Goal: Task Accomplishment & Management: Manage account settings

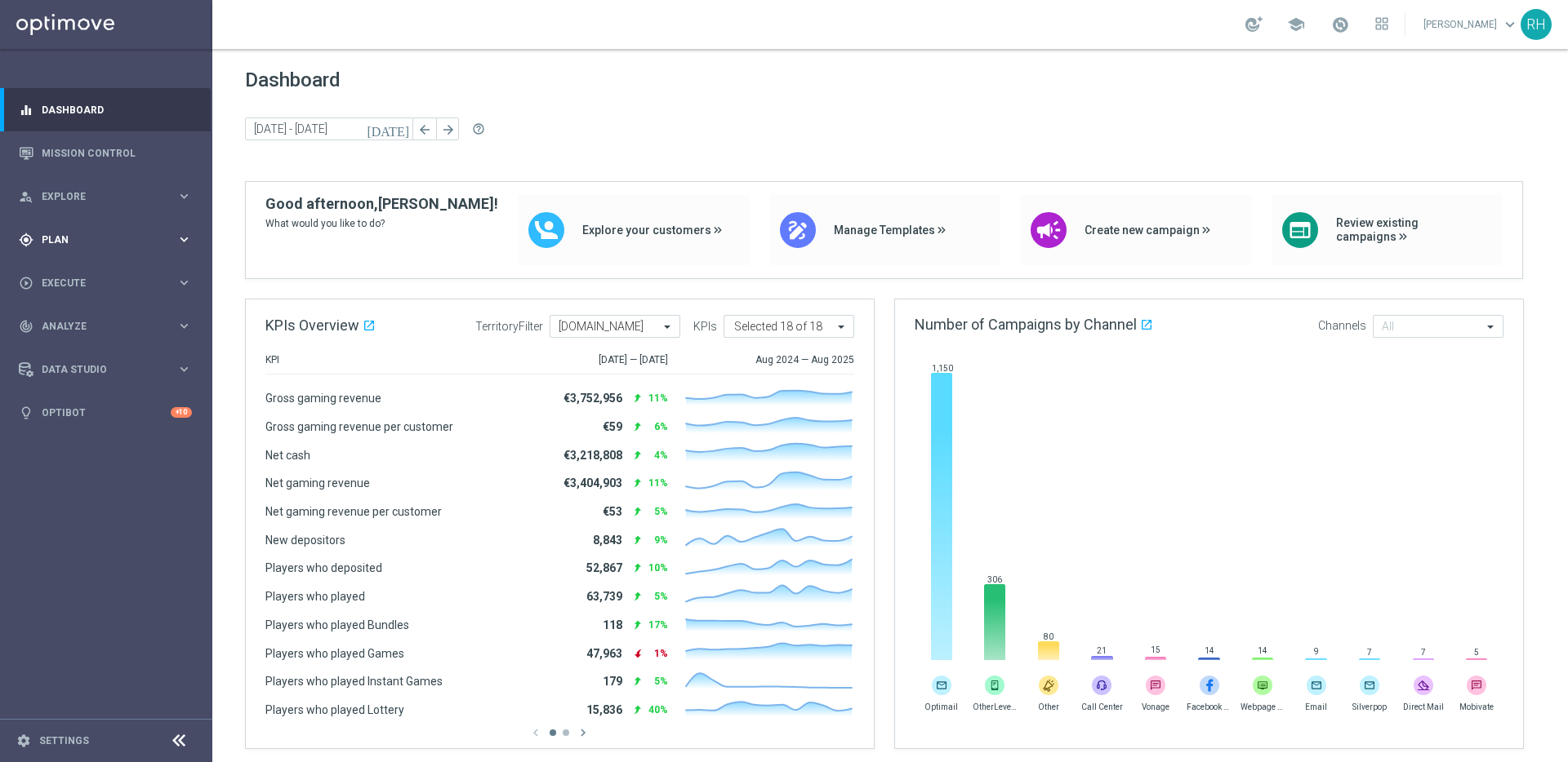
click at [42, 238] on span "Plan" at bounding box center [108, 240] width 134 height 10
click at [120, 281] on div "Target Groups" at bounding box center [126, 273] width 168 height 24
click at [118, 280] on link "Target Groups" at bounding box center [106, 273] width 127 height 13
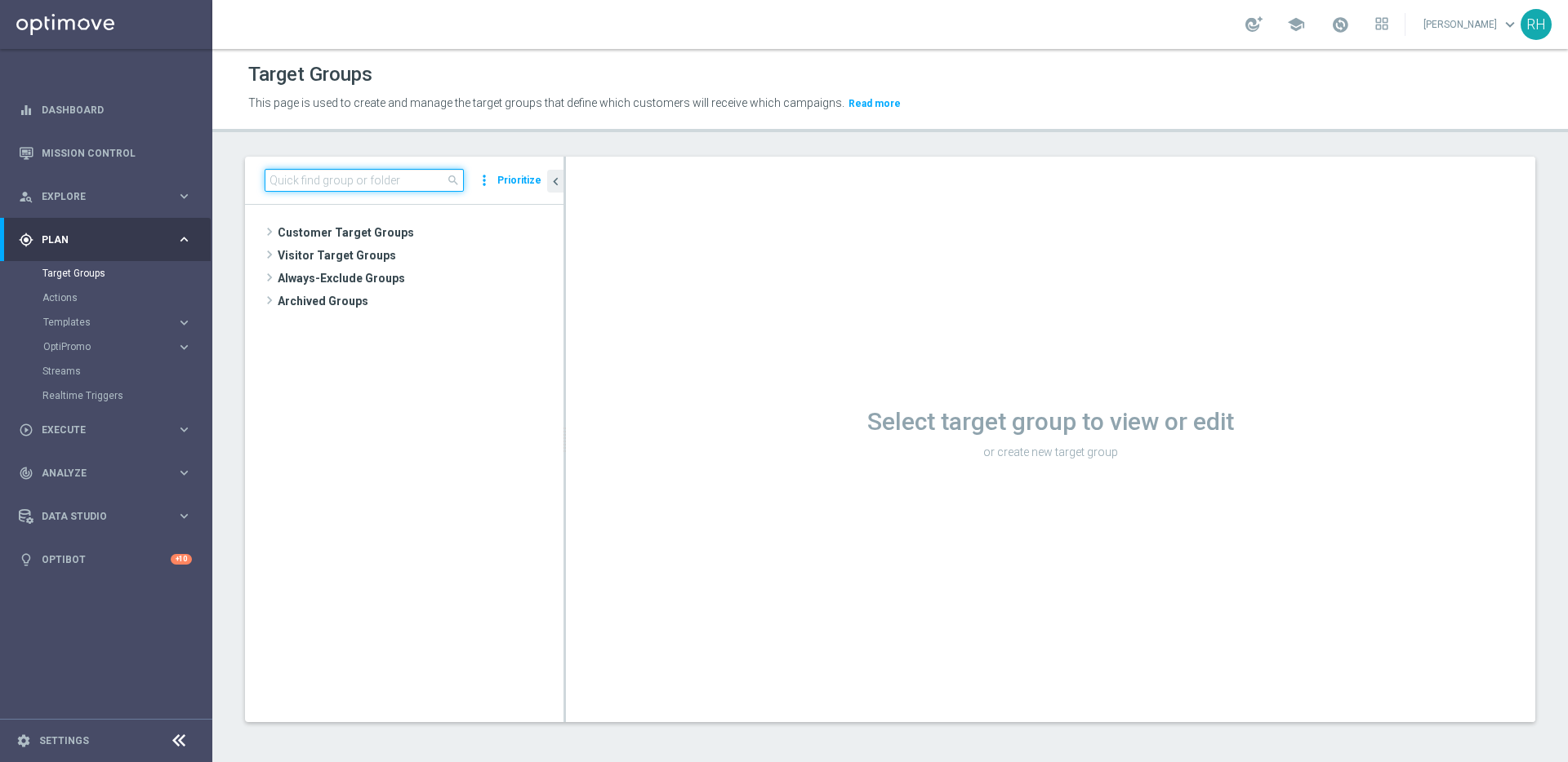
click at [420, 177] on input at bounding box center [364, 179] width 199 height 23
click at [410, 181] on input at bounding box center [364, 179] width 199 height 23
paste input "UK_SPORTSBOOK_APP | NFL | List of Bettors"
type input "UK_SPORTSBOOK_APP | NFL | List of Bettors"
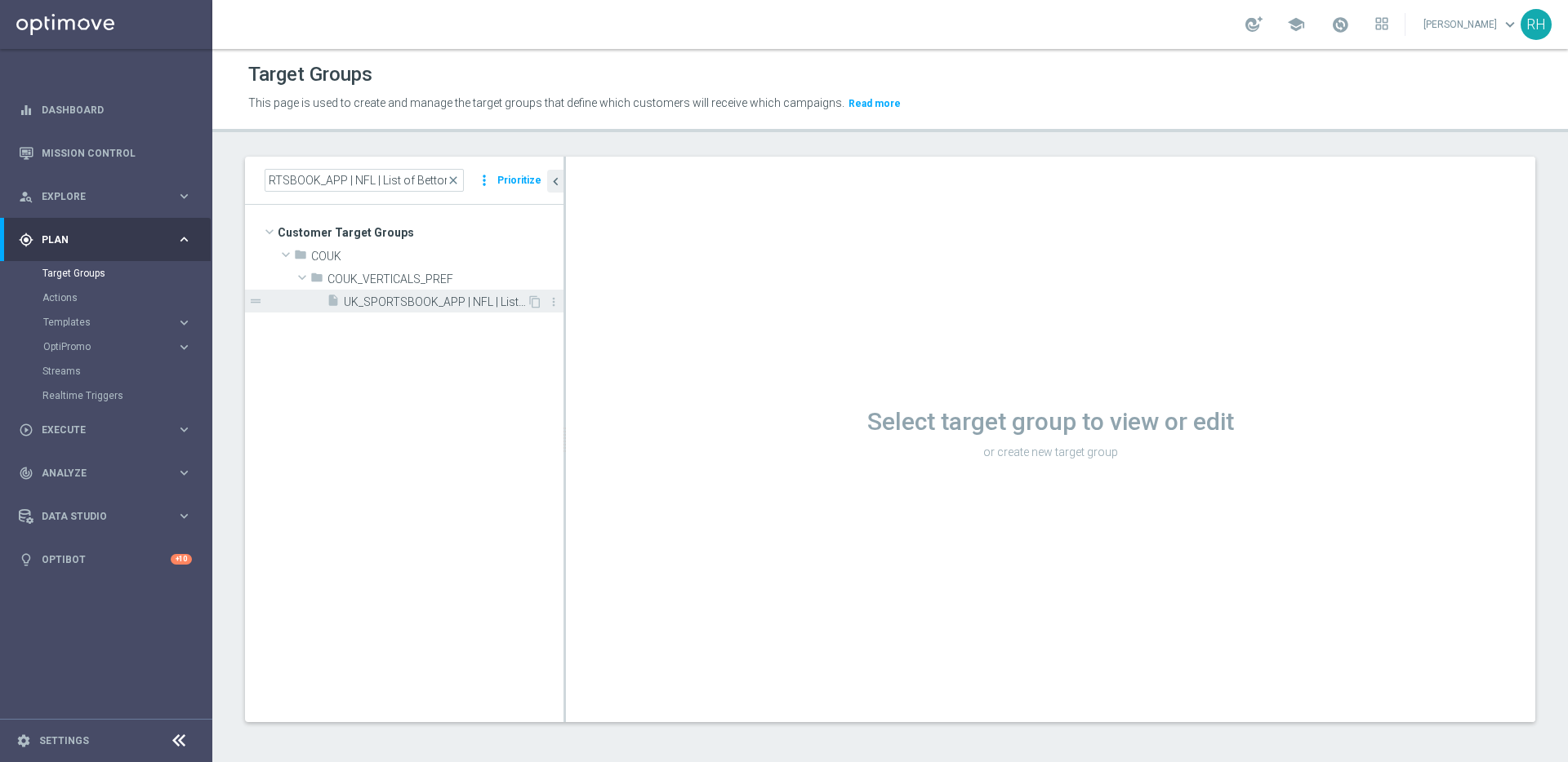
click at [437, 291] on div "insert_drive_file UK_SPORTSBOOK_APP | NFL | List of Bettors" at bounding box center [427, 300] width 200 height 23
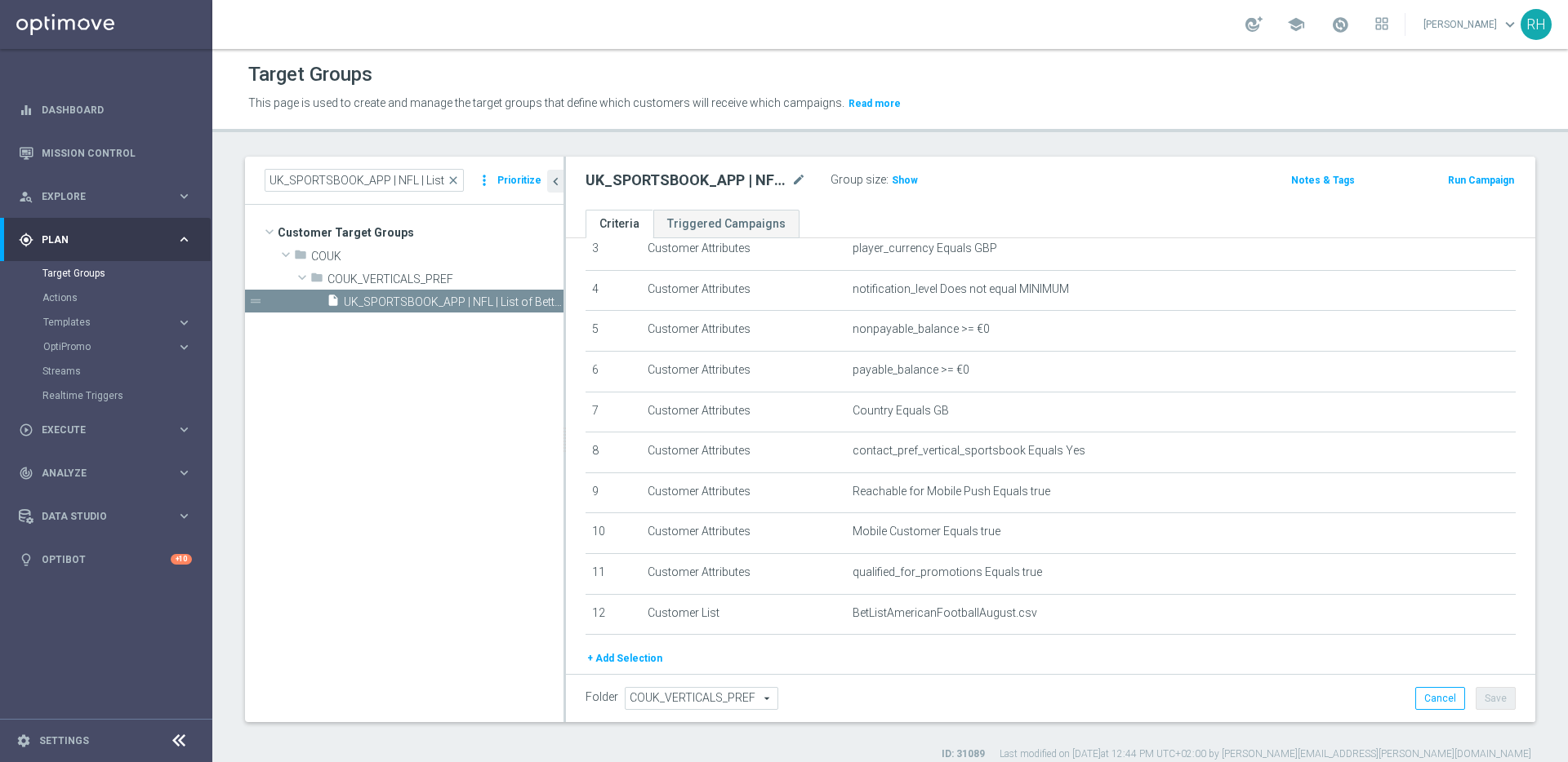
scroll to position [225, 0]
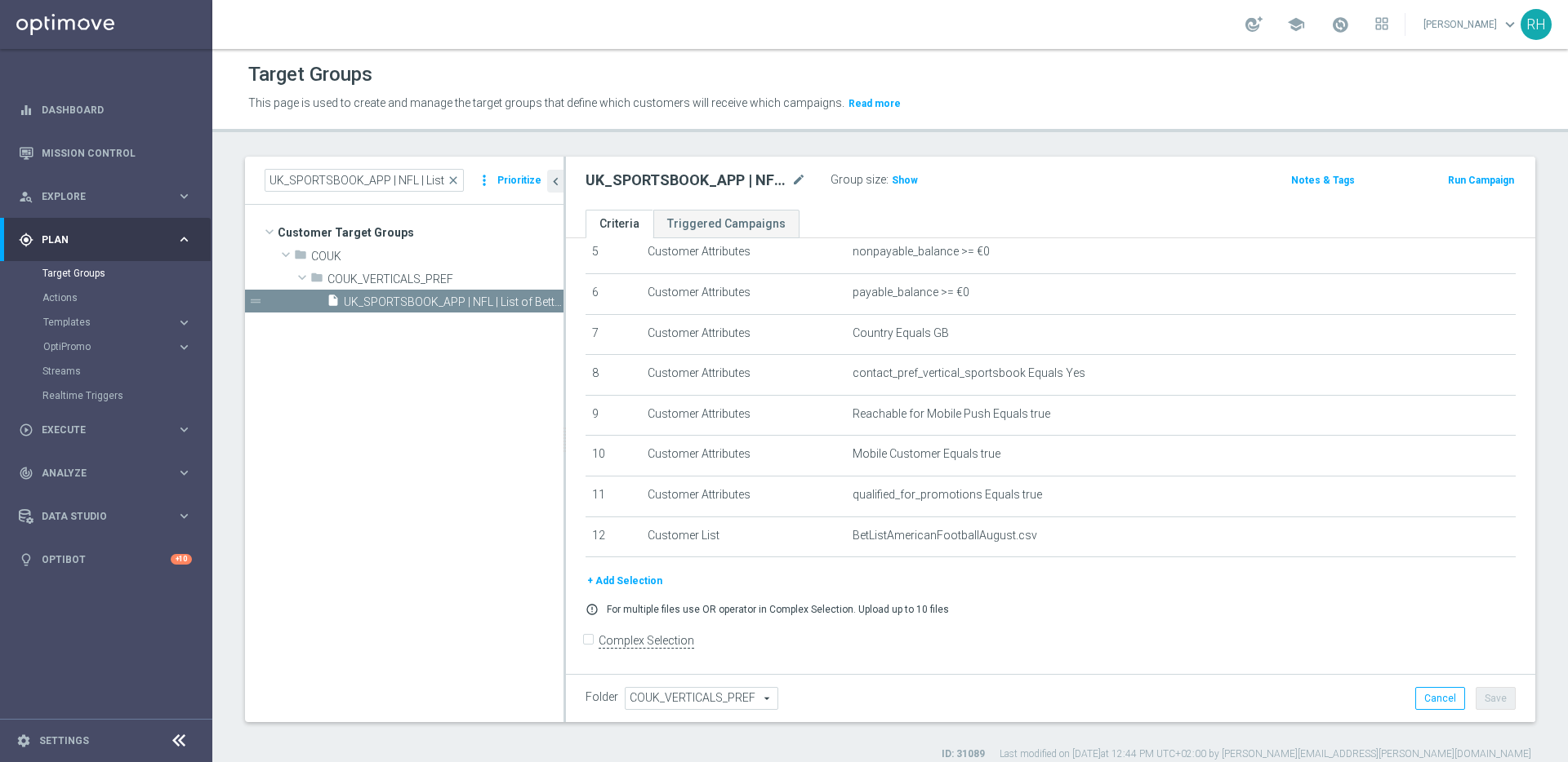
click at [1152, 667] on form "Complex Selection Invalid Expression" at bounding box center [1050, 658] width 930 height 60
click at [1324, 76] on div "Target Groups" at bounding box center [890, 74] width 1284 height 32
click at [1033, 200] on div "UK_SPORTSBOOK_APP | NFL | List of Bettors mode_edit Group size : Show Notes & T…" at bounding box center [1050, 183] width 969 height 53
click at [125, 142] on link "Mission Control" at bounding box center [116, 153] width 151 height 43
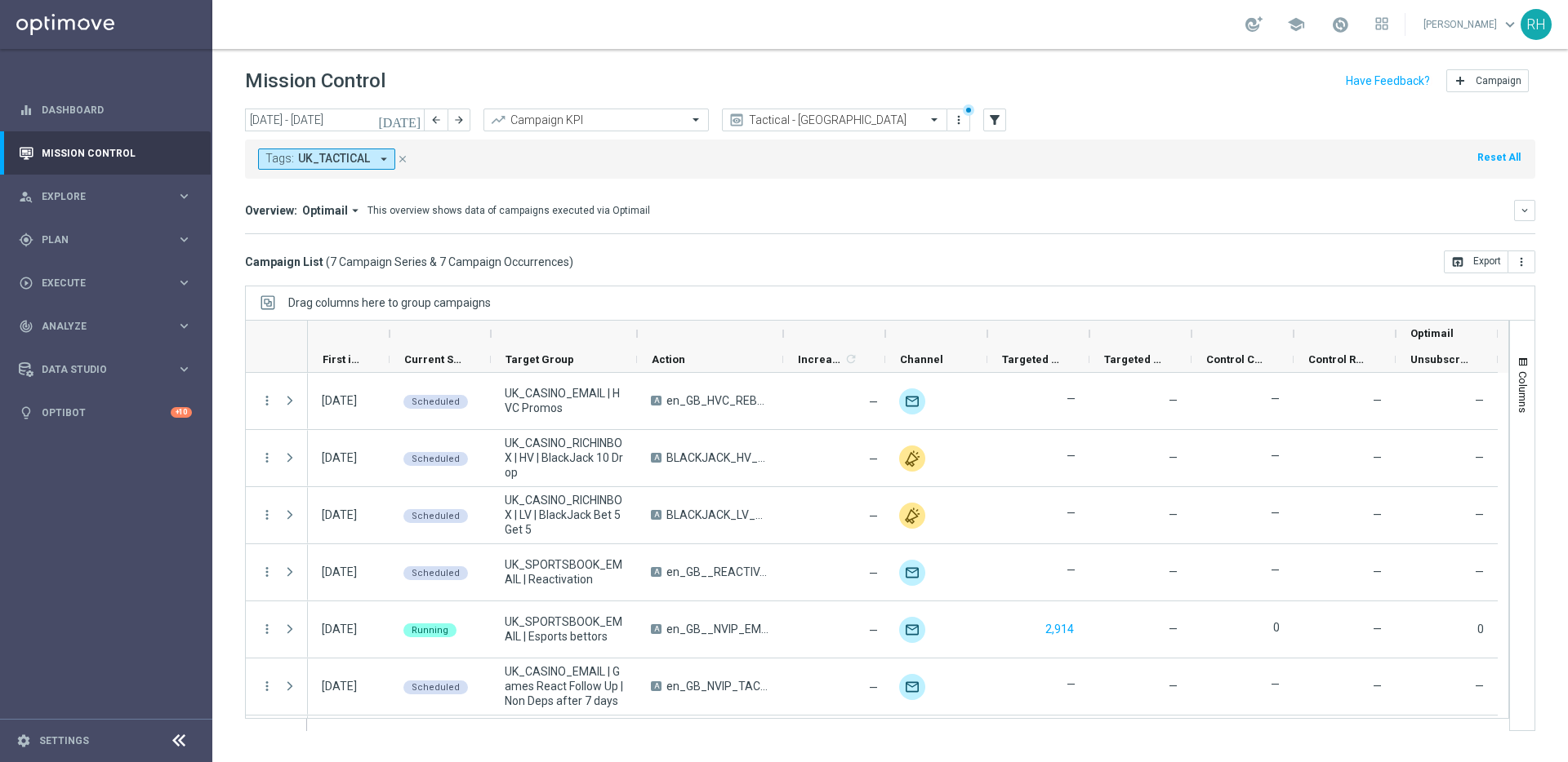
drag, startPoint x: 623, startPoint y: 223, endPoint x: 556, endPoint y: 211, distance: 68.1
click at [620, 223] on div "Overview: Optimail arrow_drop_down This overview shows data of campaigns execut…" at bounding box center [890, 217] width 1290 height 34
click at [406, 114] on button "[DATE]" at bounding box center [400, 120] width 49 height 24
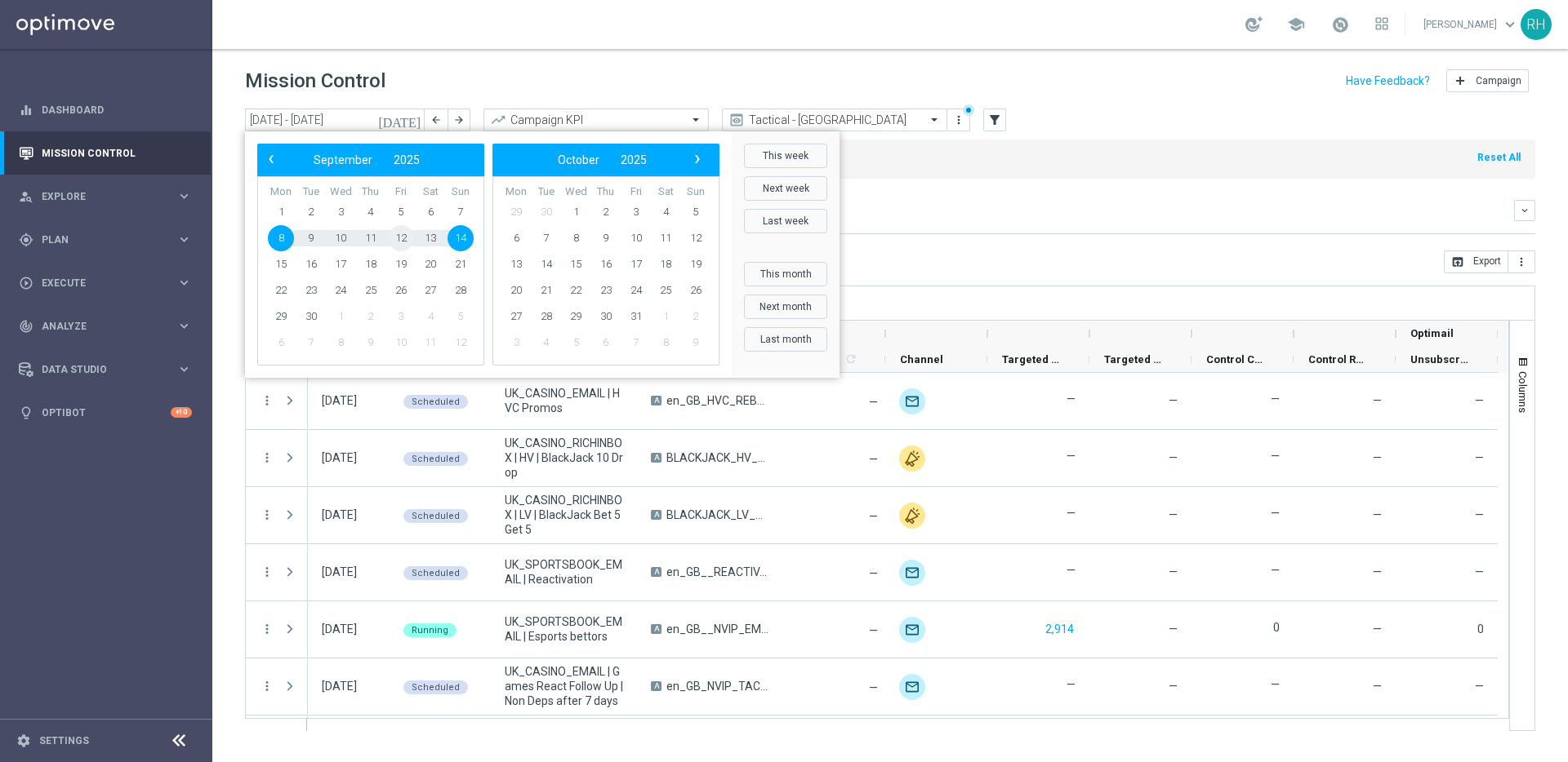
click at [402, 236] on span "12" at bounding box center [401, 238] width 26 height 26
type input "[DATE] - [DATE]"
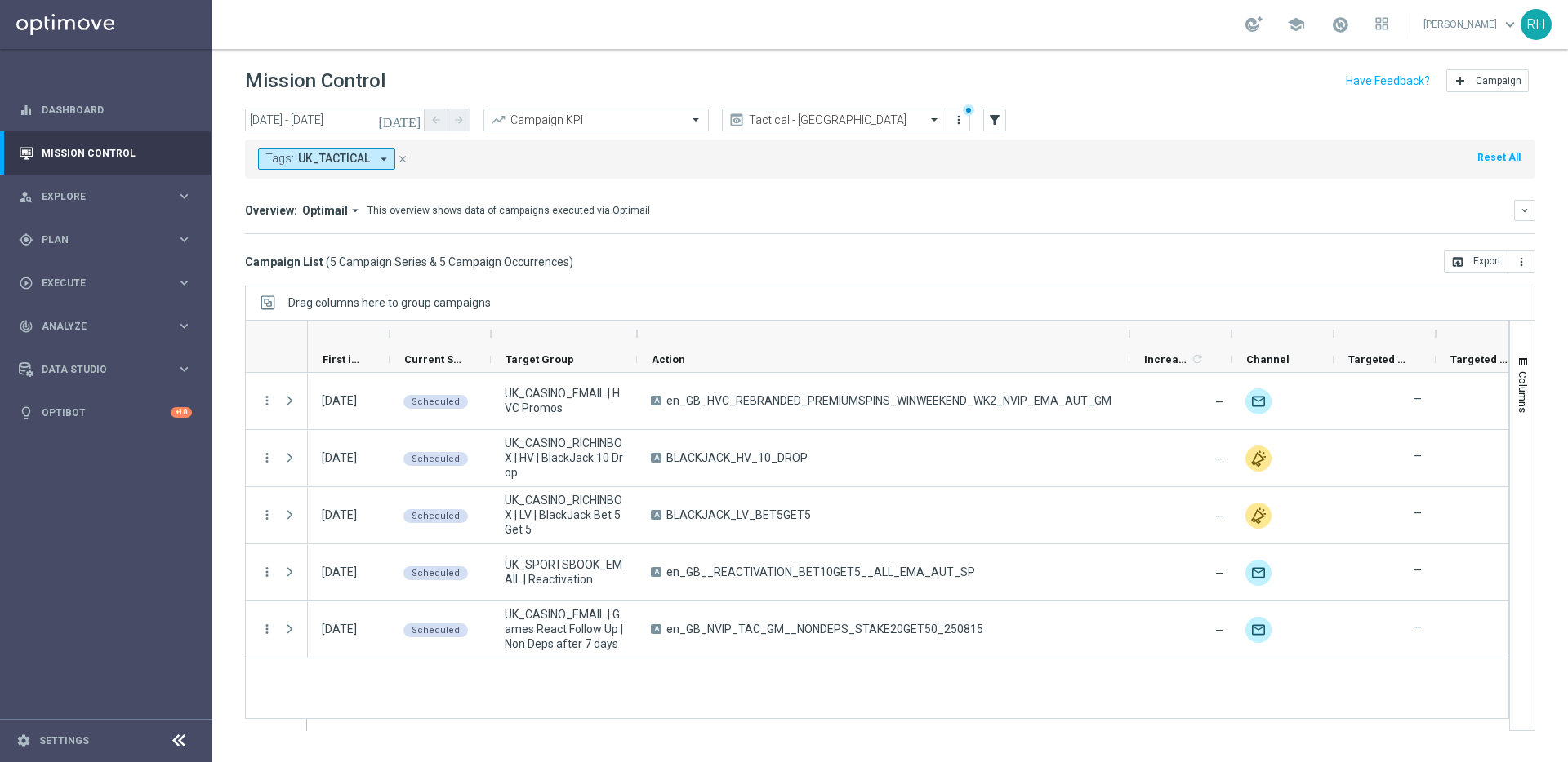
drag, startPoint x: 782, startPoint y: 332, endPoint x: 1129, endPoint y: 333, distance: 347.0
click at [1129, 333] on div at bounding box center [1129, 334] width 6 height 26
